Goal: Task Accomplishment & Management: Use online tool/utility

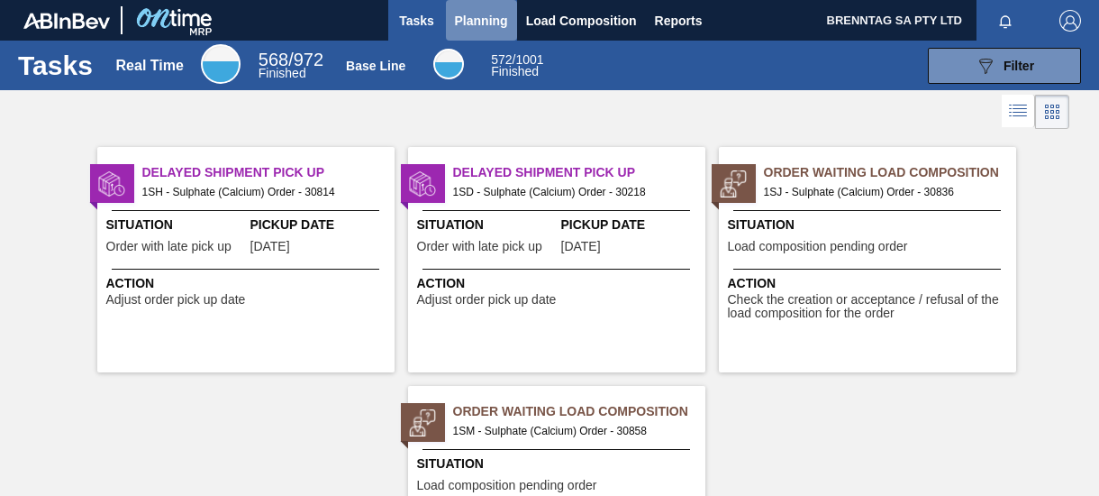
click at [488, 17] on span "Planning" at bounding box center [481, 21] width 53 height 22
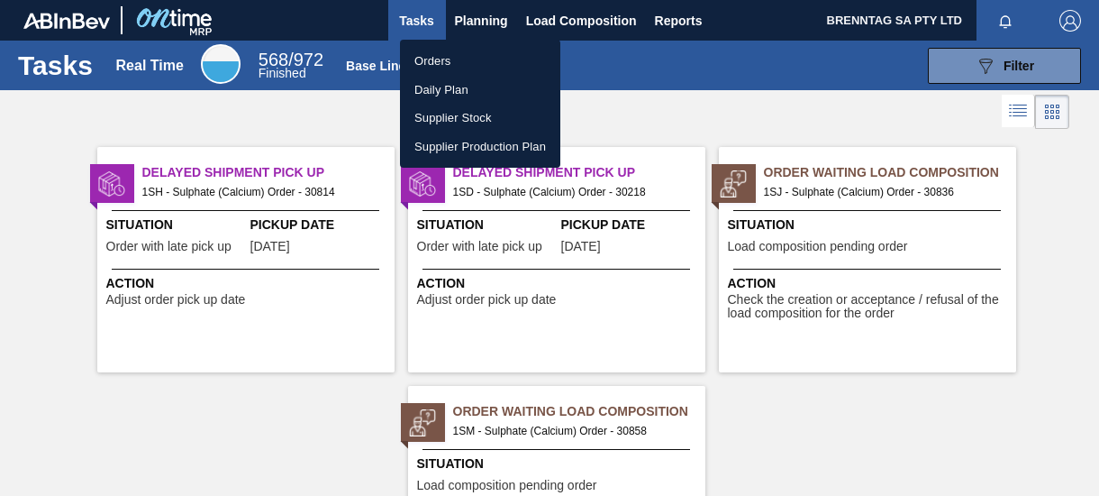
click at [438, 61] on li "Orders" at bounding box center [480, 61] width 160 height 29
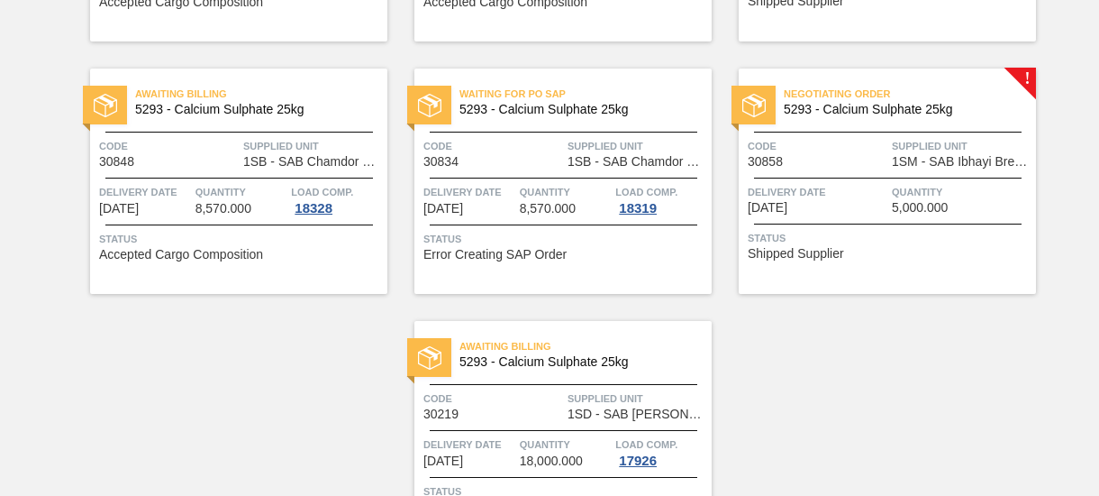
scroll to position [360, 0]
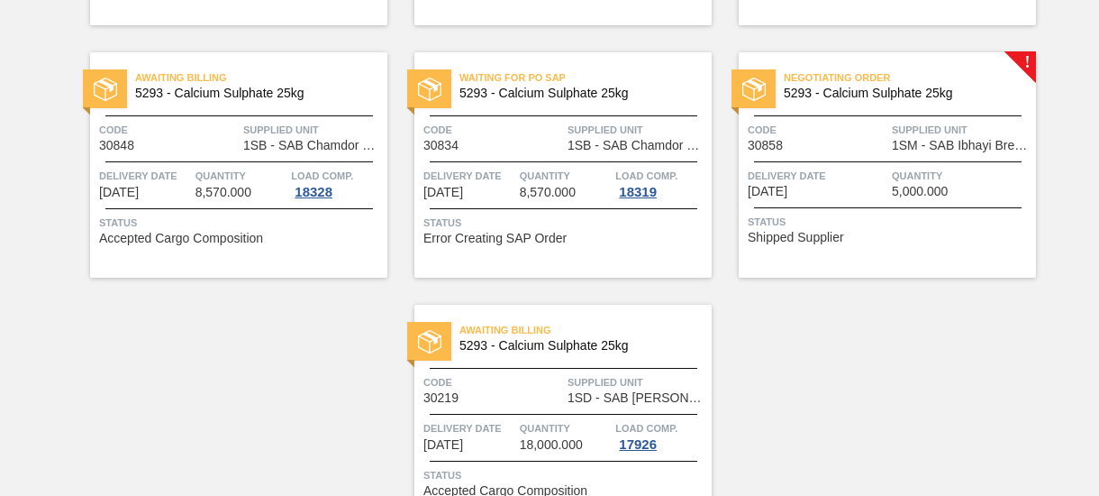
click at [843, 188] on div "Delivery Date 08/25/2025" at bounding box center [818, 183] width 140 height 32
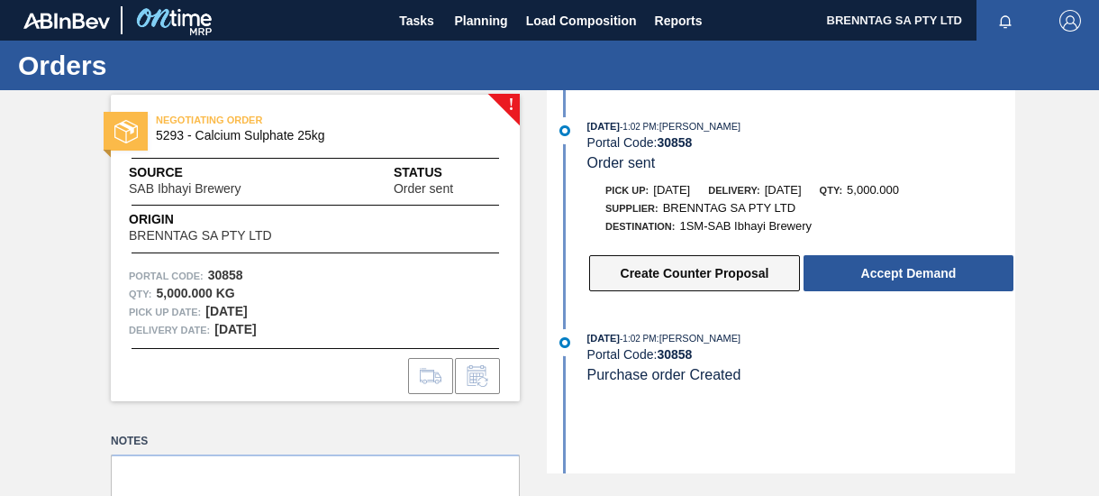
click at [687, 276] on button "Create Counter Proposal" at bounding box center [694, 273] width 211 height 36
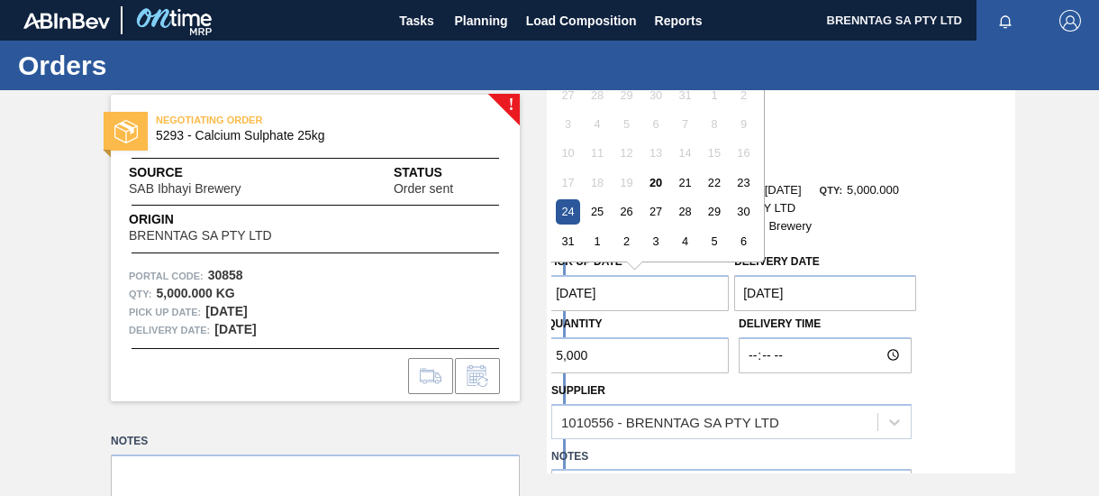
click at [586, 288] on Date "08/24/2025" at bounding box center [638, 293] width 182 height 36
type Date "08/25/2025"
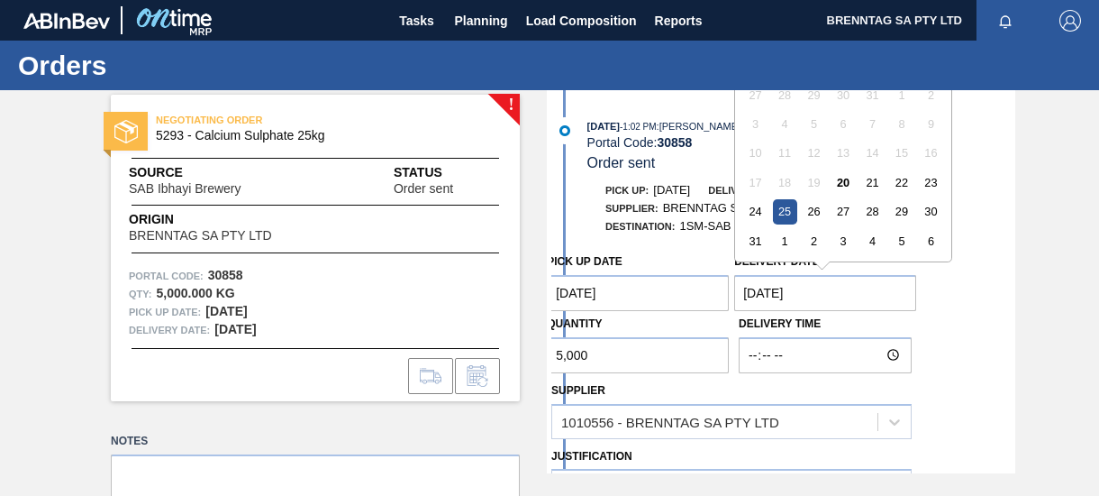
click at [772, 290] on Date "08/25/2025" at bounding box center [825, 293] width 182 height 36
type Date "08/26/2025"
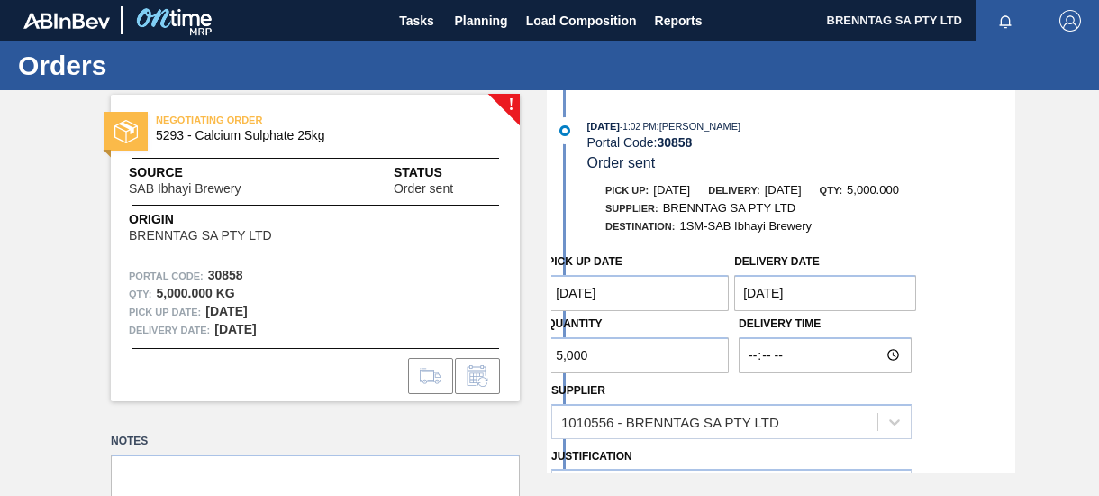
click at [982, 287] on div "Pick up Date 08/25/2025 Delivery Date 08/26/2025 Quantity 5,000 Delivery Time S…" at bounding box center [784, 441] width 464 height 394
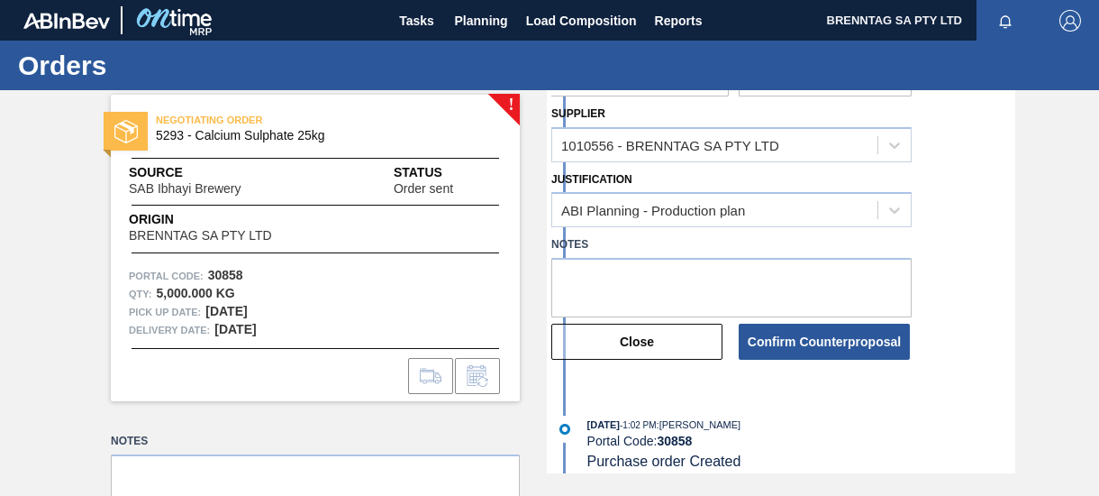
scroll to position [294, 0]
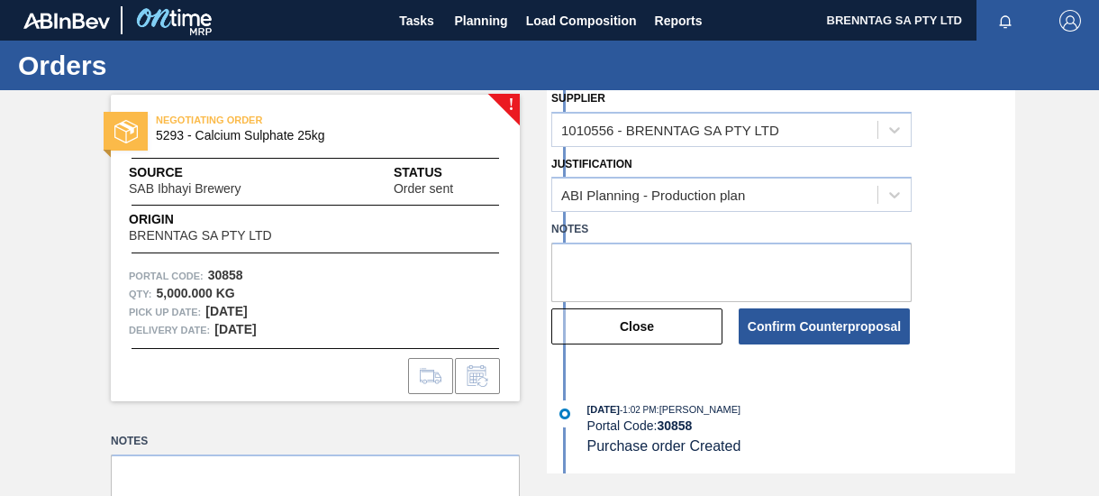
click at [800, 321] on button "Confirm Counterproposal" at bounding box center [824, 326] width 171 height 36
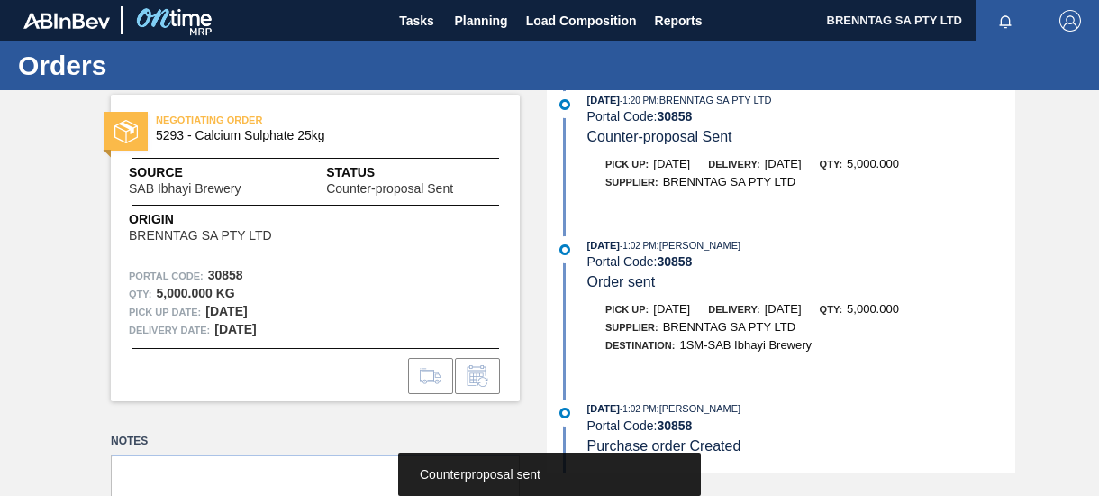
scroll to position [30, 0]
